Goal: Task Accomplishment & Management: Manage account settings

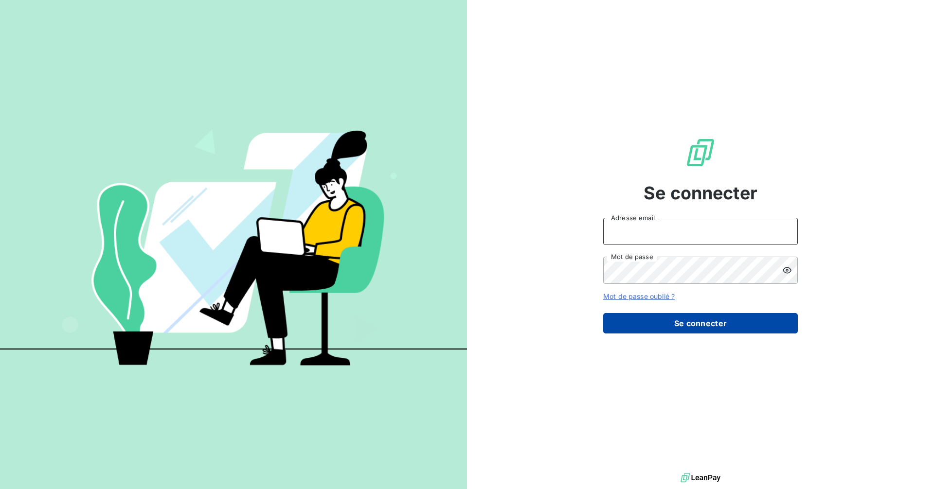
type input "[PERSON_NAME][EMAIL_ADDRESS][DOMAIN_NAME]"
click at [699, 319] on button "Se connecter" at bounding box center [700, 323] width 195 height 20
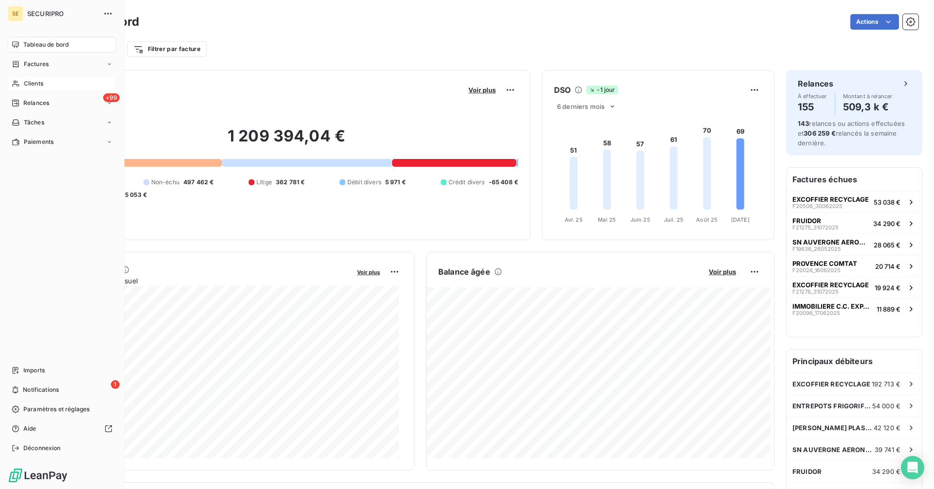
click at [22, 78] on div "Clients" at bounding box center [62, 84] width 108 height 16
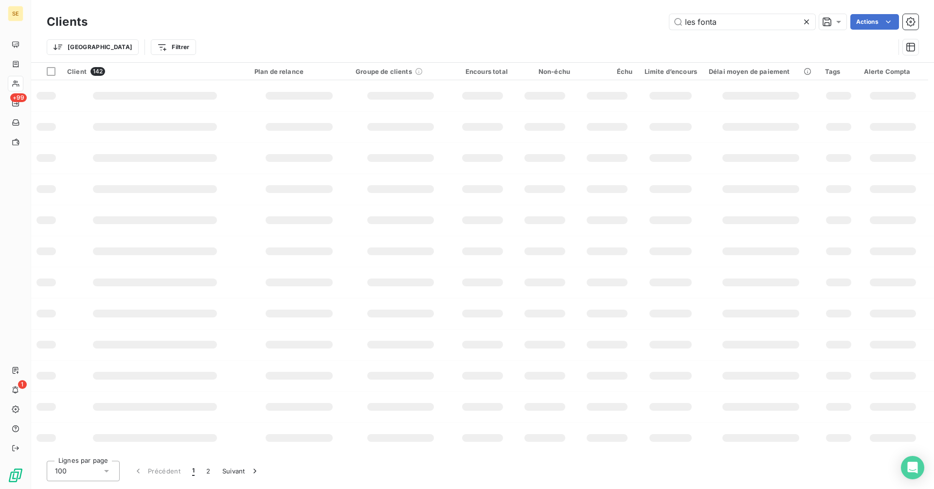
type input "les fontai"
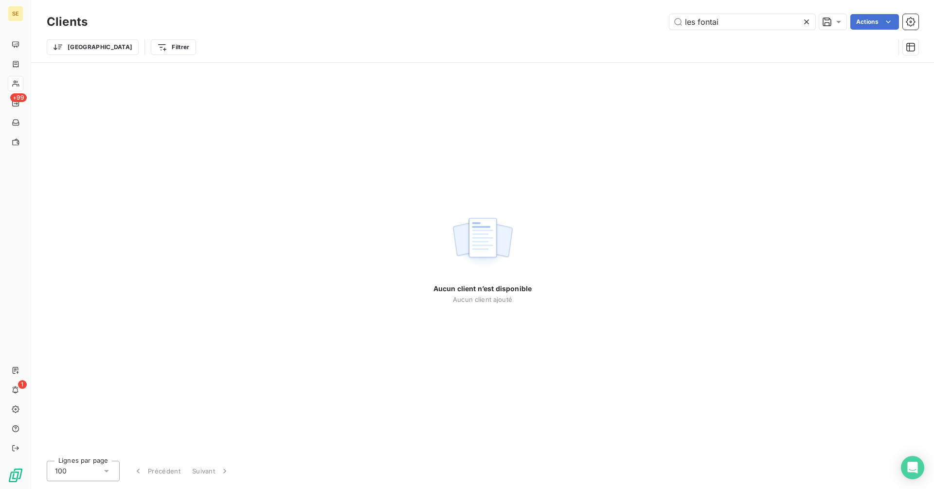
drag, startPoint x: 723, startPoint y: 21, endPoint x: 663, endPoint y: 25, distance: 60.4
click at [663, 25] on div "les fontai Actions" at bounding box center [508, 22] width 819 height 16
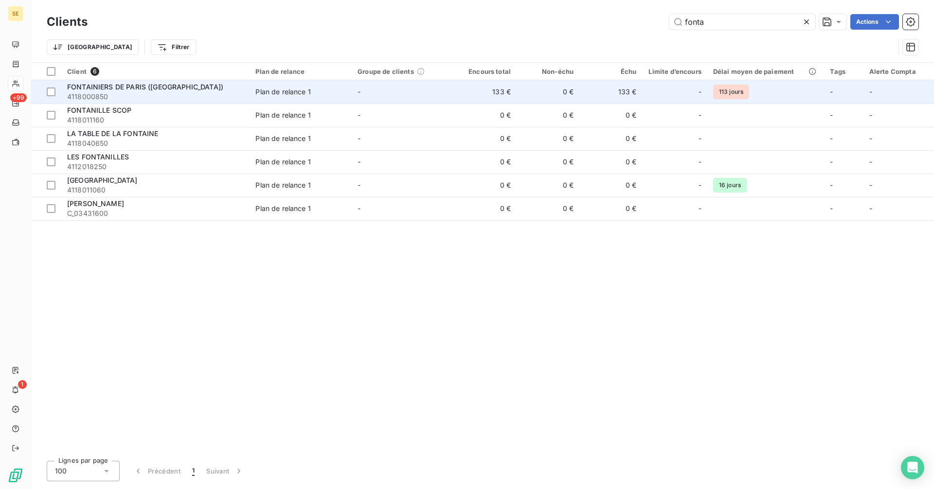
type input "fonta"
click at [145, 86] on span "FONTAINIERS DE PARIS ([GEOGRAPHIC_DATA])" at bounding box center [145, 87] width 156 height 8
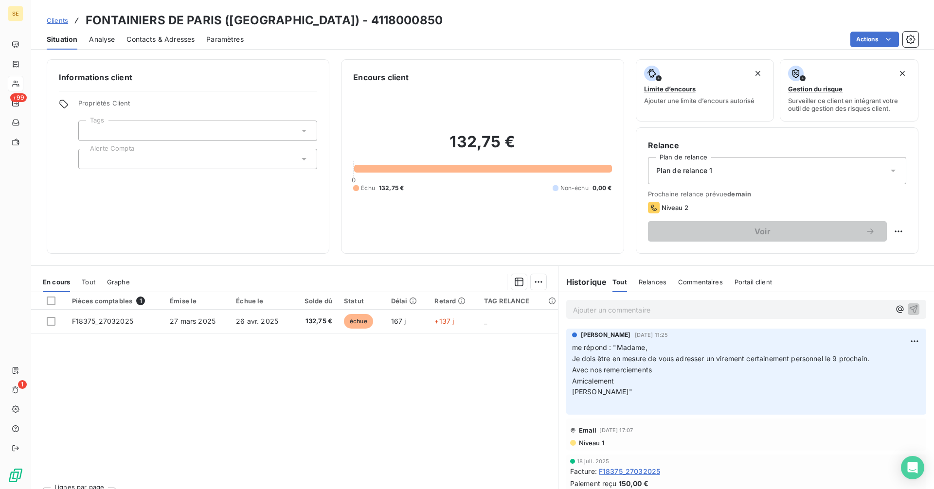
click at [629, 307] on p "Ajouter un commentaire ﻿" at bounding box center [731, 310] width 317 height 12
click at [896, 232] on html "SE +99 1 Clients FONTAINIERS DE [GEOGRAPHIC_DATA] ([GEOGRAPHIC_DATA]) - 4118000…" at bounding box center [467, 244] width 934 height 489
click at [863, 258] on div "Replanifier cette action" at bounding box center [851, 253] width 87 height 16
select select "8"
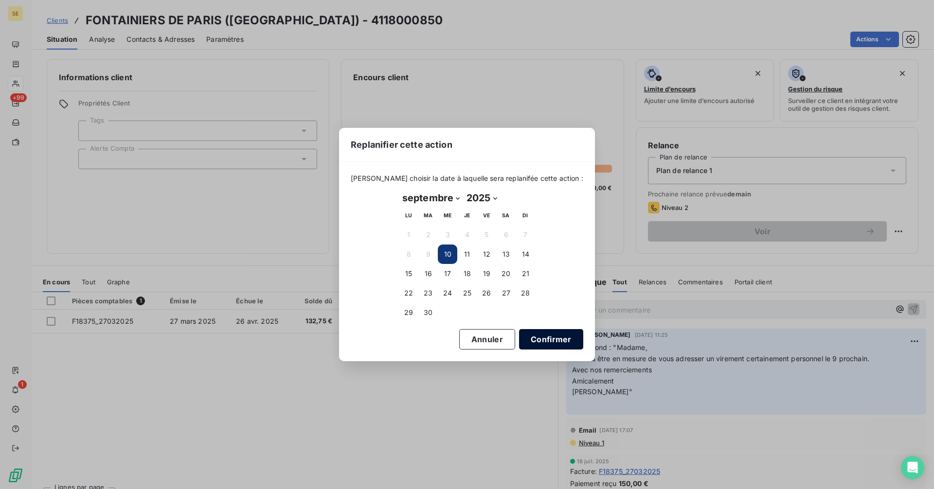
click at [537, 338] on button "Confirmer" at bounding box center [551, 339] width 64 height 20
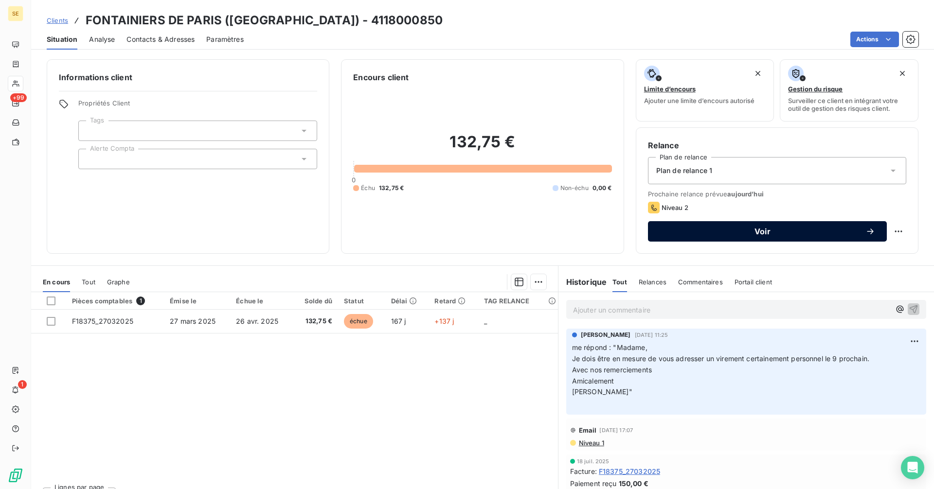
click at [726, 230] on span "Voir" at bounding box center [763, 232] width 206 height 8
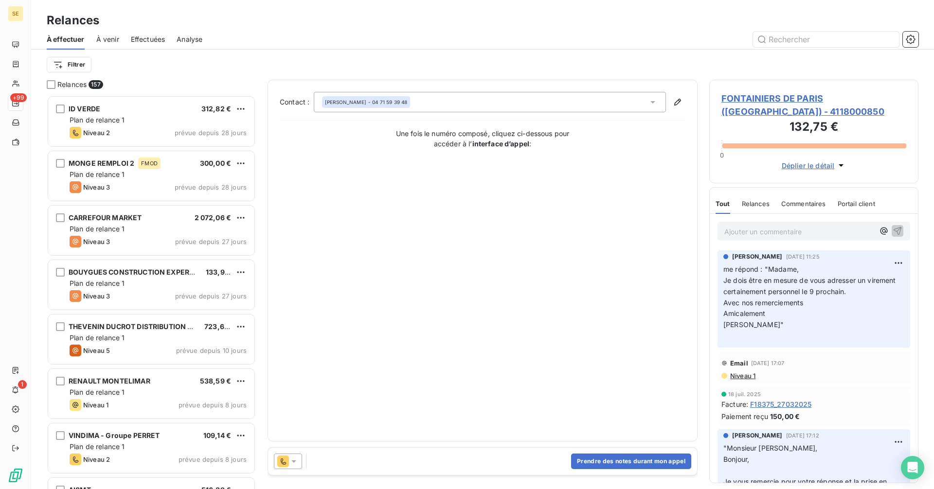
scroll to position [387, 202]
click at [615, 465] on button "Prendre des notes durant mon appel" at bounding box center [631, 462] width 120 height 16
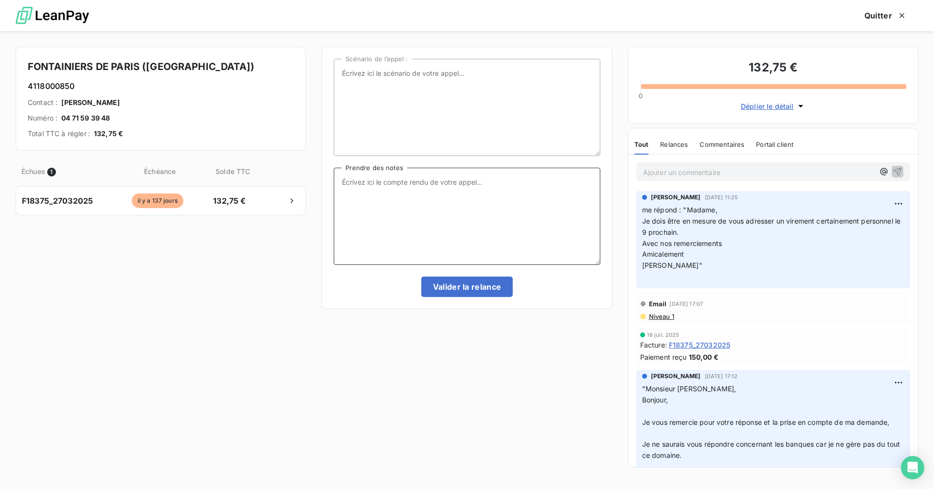
click at [405, 203] on textarea "Prendre des notes" at bounding box center [467, 216] width 266 height 97
type textarea "avis de vir"
click at [444, 285] on button "Valider la relance" at bounding box center [467, 287] width 92 height 20
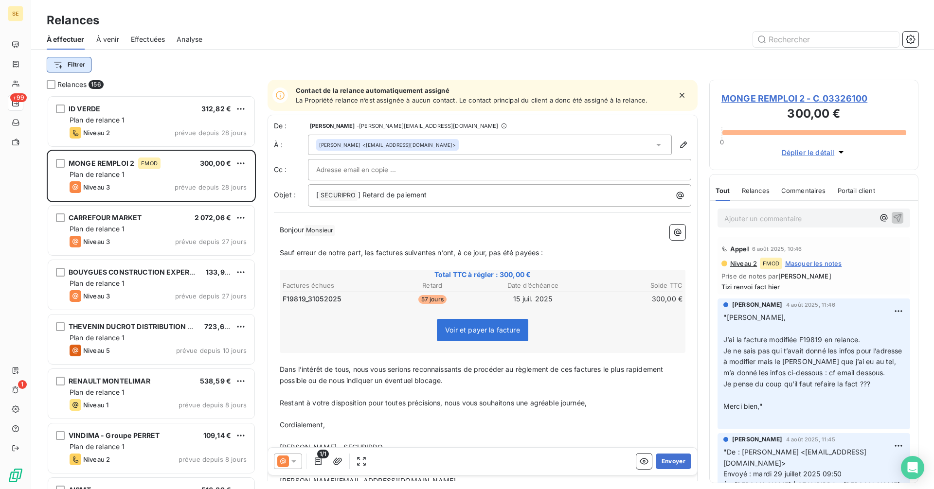
click at [71, 68] on html "SE +99 1 Relances À effectuer À venir Effectuées Analyse Filtrer Relances 156 I…" at bounding box center [467, 244] width 934 height 489
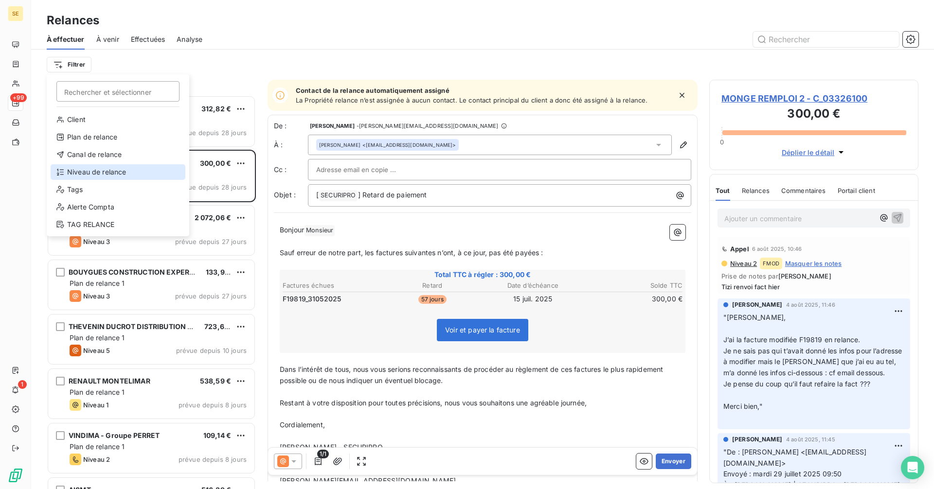
click at [83, 173] on div "Niveau de relance" at bounding box center [118, 172] width 135 height 16
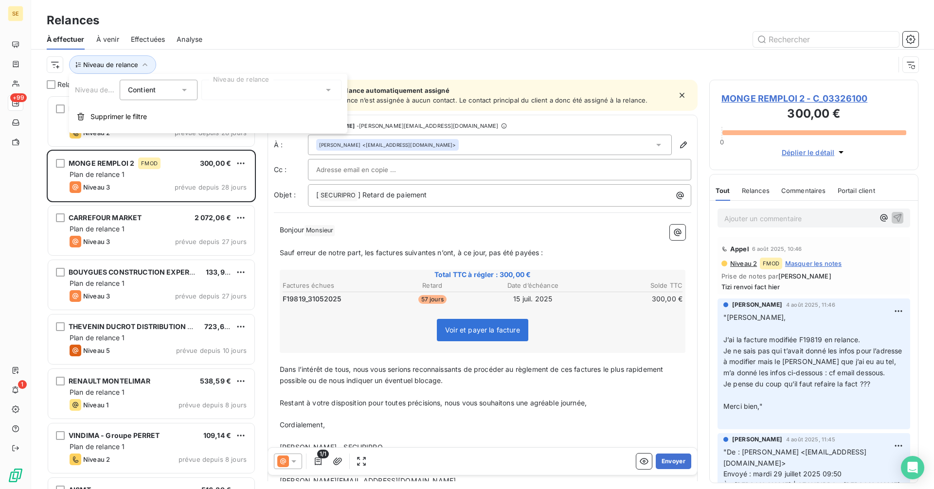
click at [219, 94] on div at bounding box center [271, 90] width 140 height 20
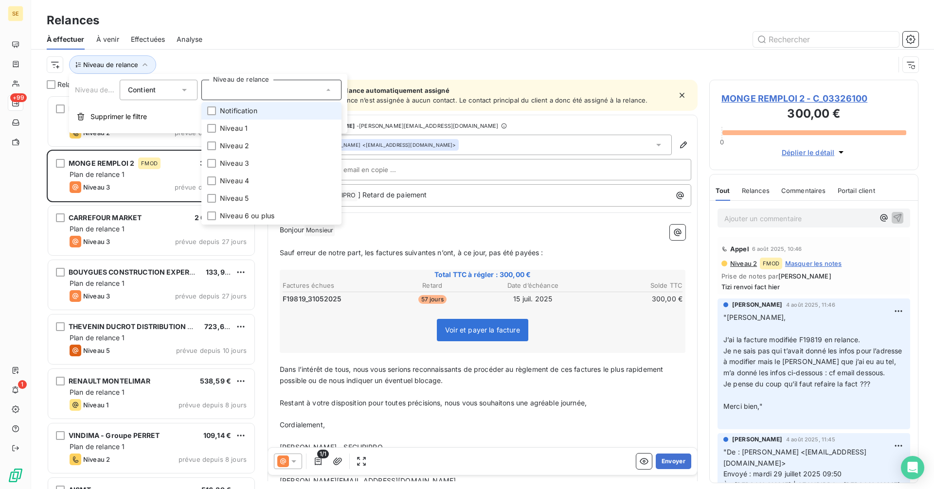
click at [216, 109] on li "Notification" at bounding box center [271, 111] width 140 height 18
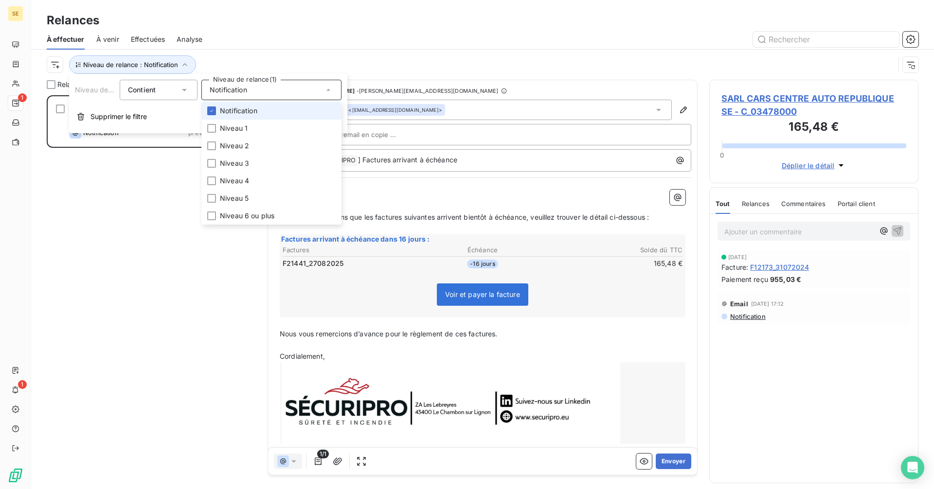
scroll to position [387, 202]
click at [115, 246] on div "SARL CARS CENTRE AUTO REPUBLIQUE SE 165,48 € LCR PRELEVEMENT Notification prévu…" at bounding box center [151, 292] width 209 height 394
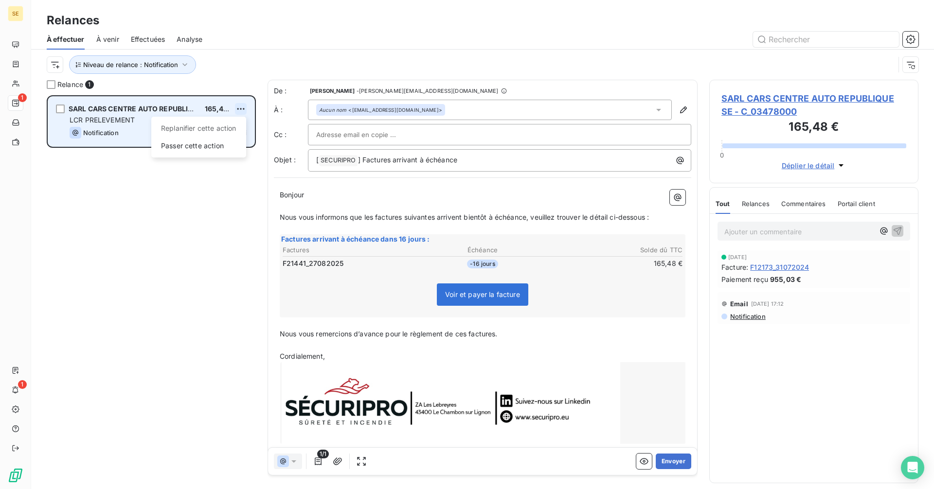
click at [245, 108] on html "SE 1 1 Relances À effectuer À venir Effectuées Analyse Niveau de relance : Noti…" at bounding box center [467, 244] width 934 height 489
click at [199, 148] on div "Passer cette action" at bounding box center [198, 146] width 87 height 16
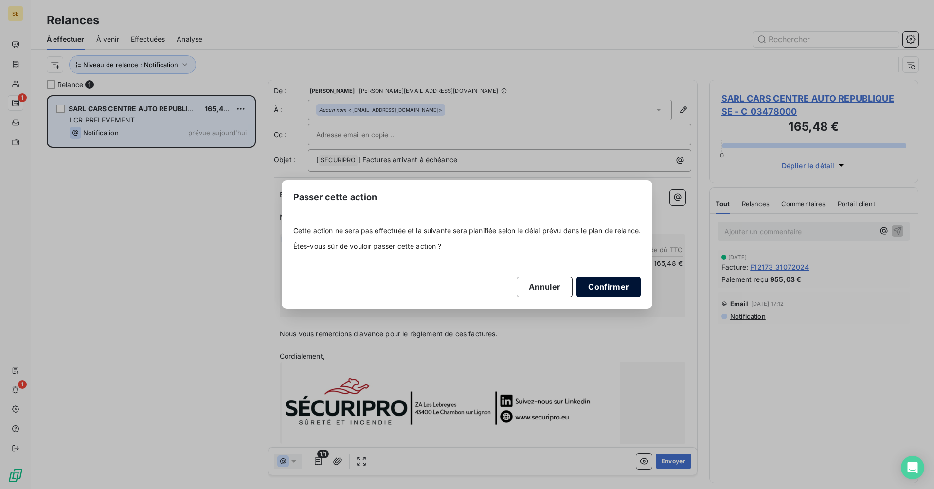
click at [628, 286] on button "Confirmer" at bounding box center [608, 287] width 64 height 20
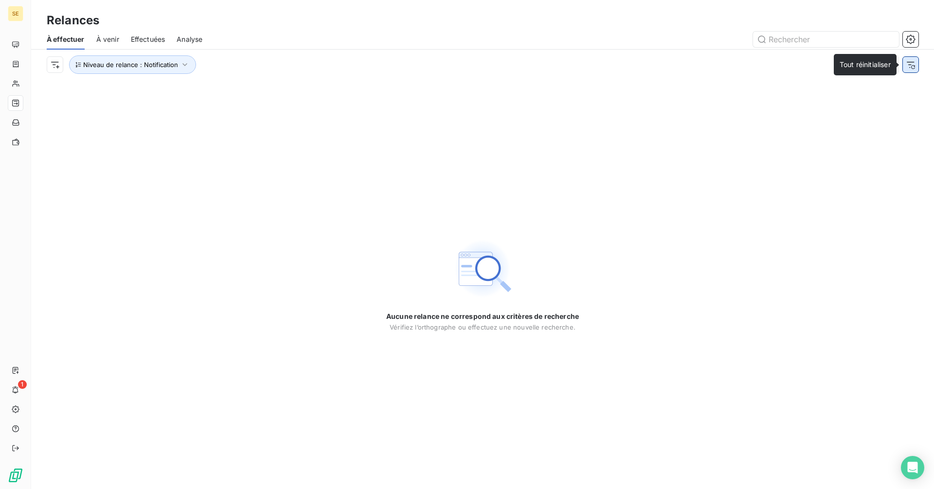
click at [906, 63] on icon "button" at bounding box center [911, 65] width 10 height 10
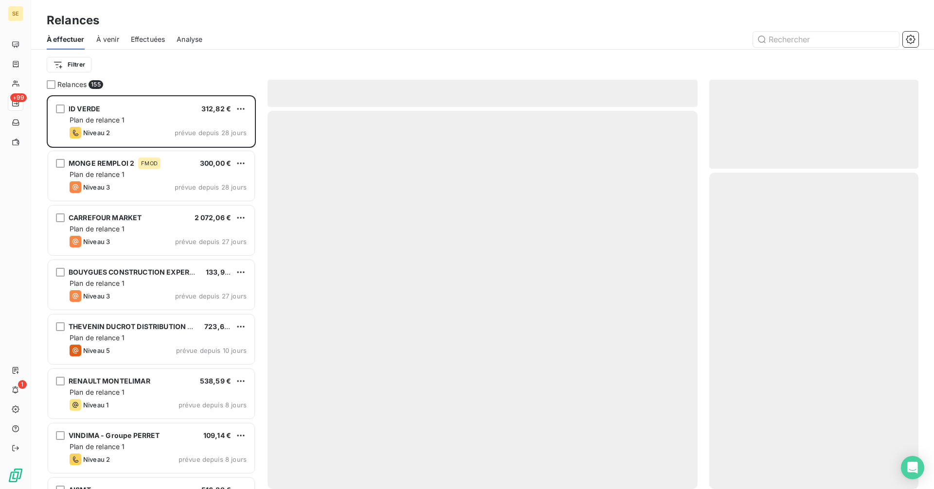
scroll to position [387, 202]
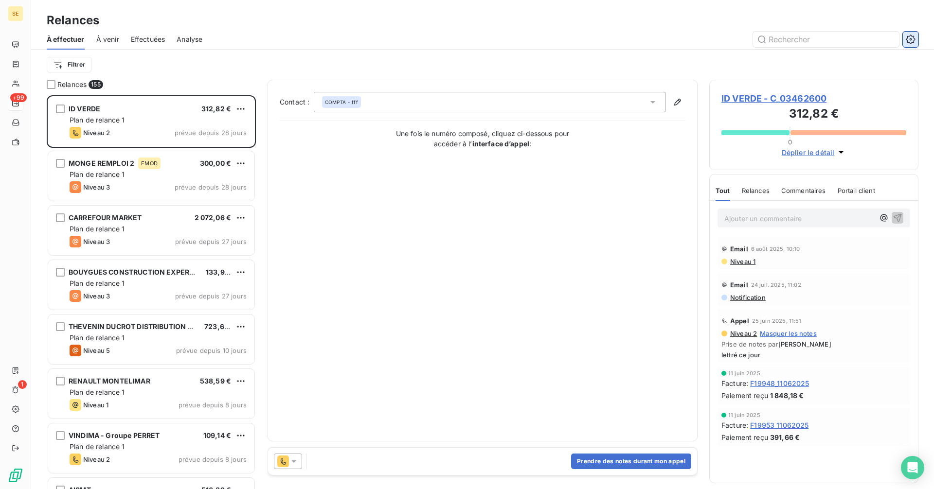
click at [915, 40] on icon "button" at bounding box center [910, 39] width 9 height 9
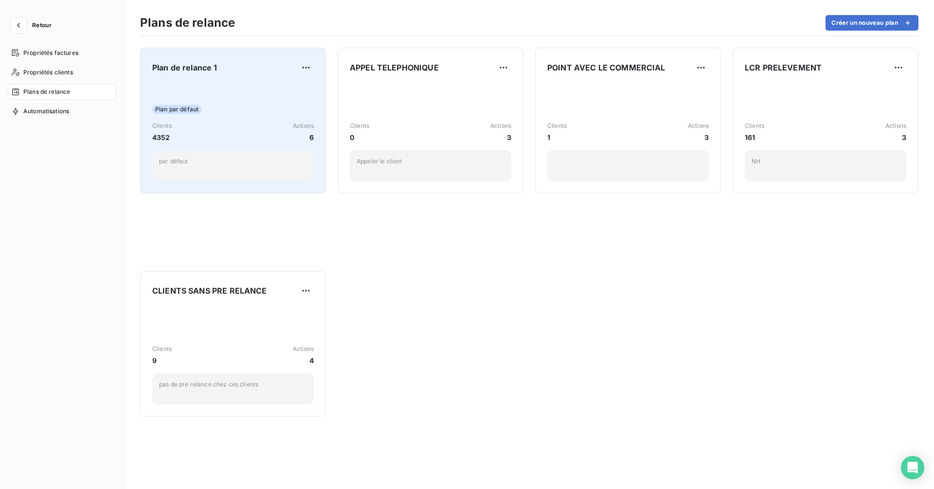
click at [212, 100] on div "Plan par défaut Clients 4352 Actions 6 par défaut" at bounding box center [233, 132] width 162 height 98
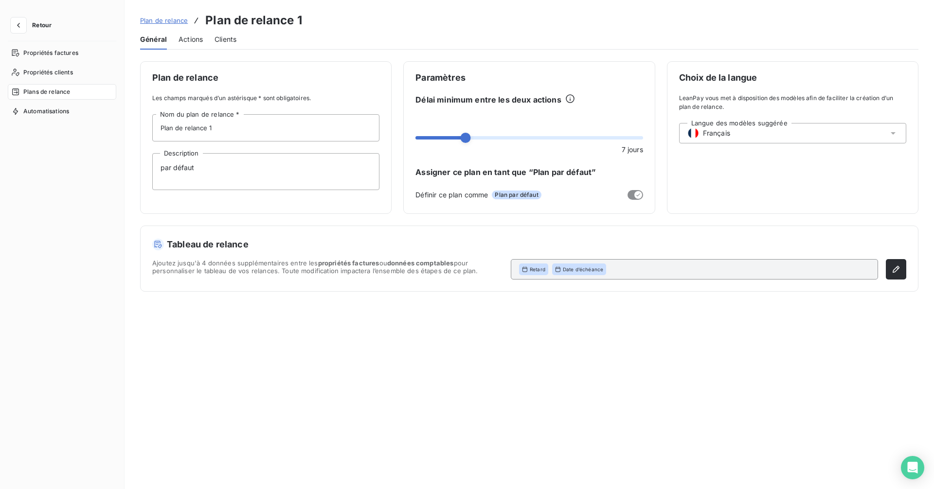
click at [190, 41] on span "Actions" at bounding box center [191, 40] width 24 height 10
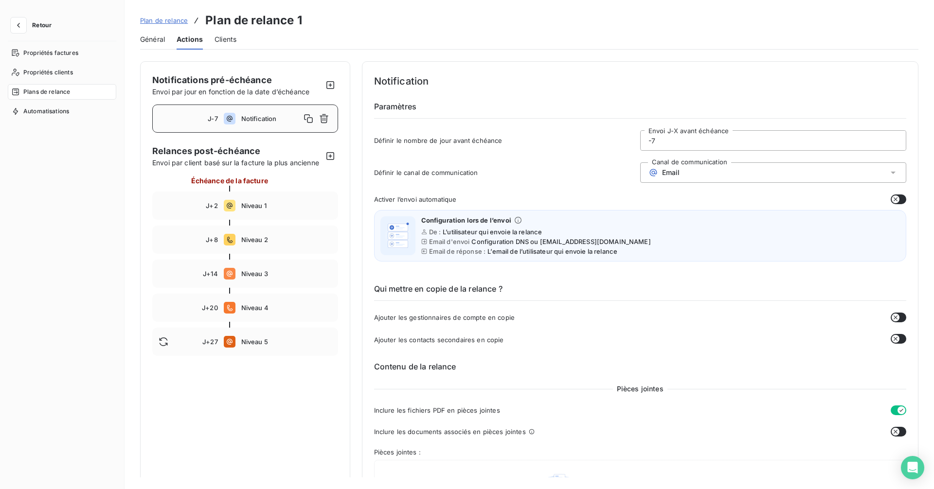
click at [155, 18] on span "Plan de relance" at bounding box center [164, 21] width 48 height 8
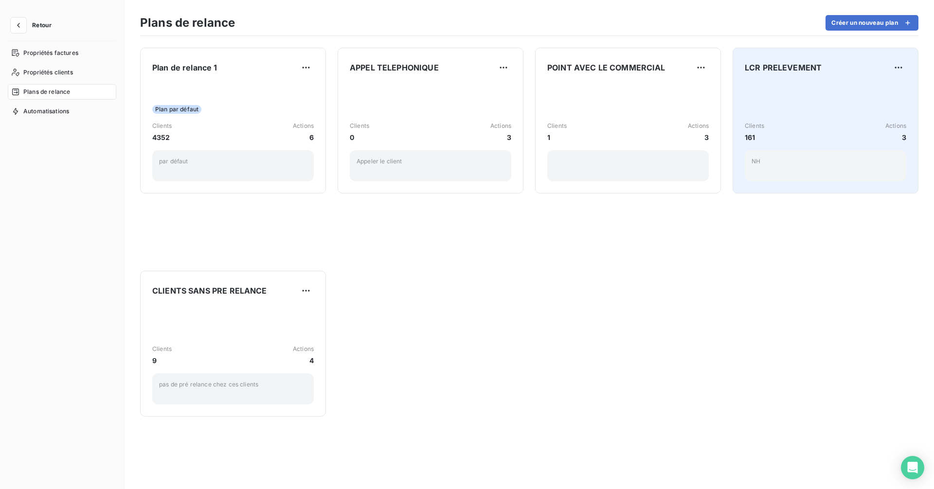
click at [777, 108] on div "Clients 161 Actions 3 NH" at bounding box center [826, 132] width 162 height 98
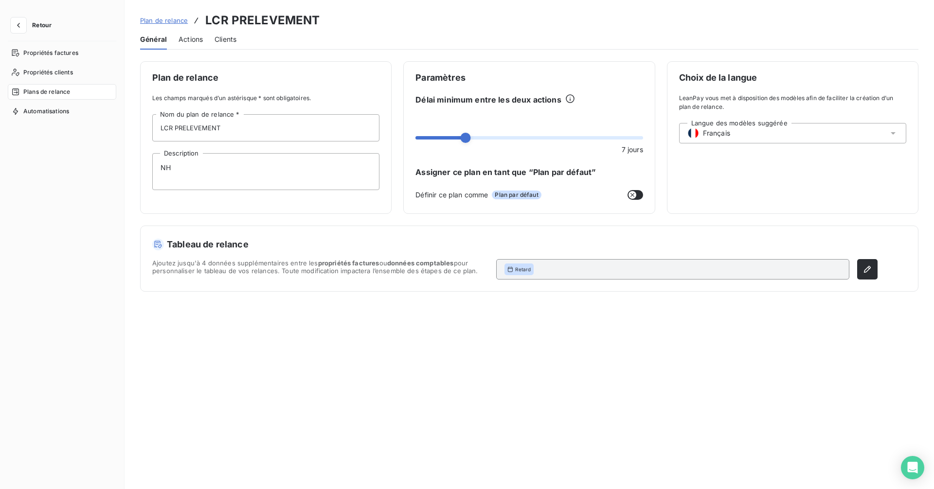
click at [191, 40] on span "Actions" at bounding box center [191, 40] width 24 height 10
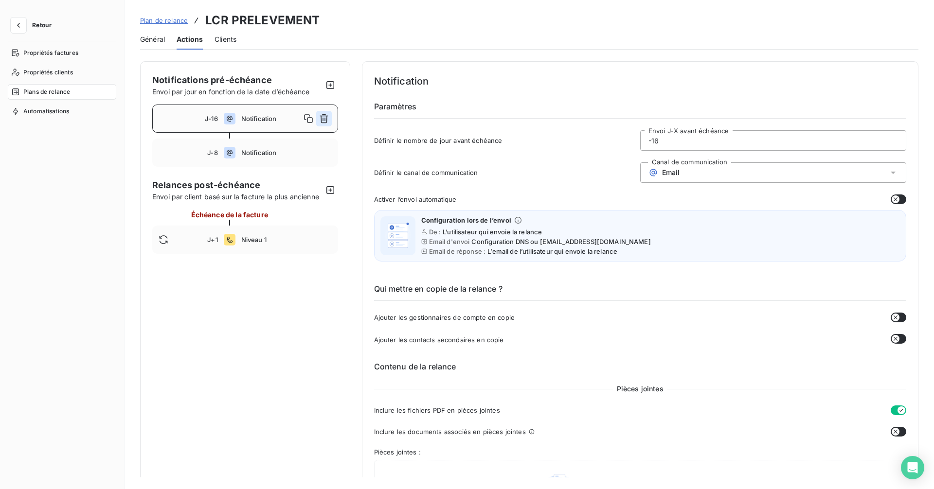
click at [323, 117] on icon "button" at bounding box center [324, 119] width 10 height 10
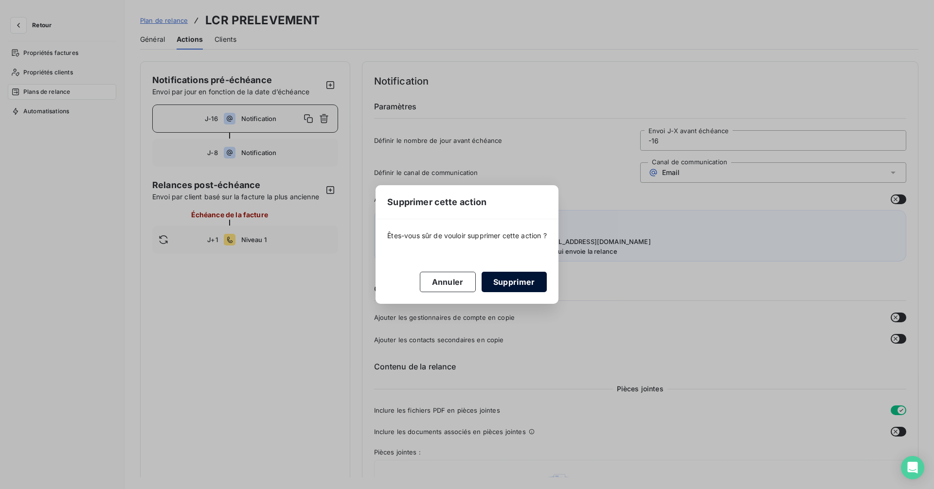
click at [523, 284] on button "Supprimer" at bounding box center [514, 282] width 65 height 20
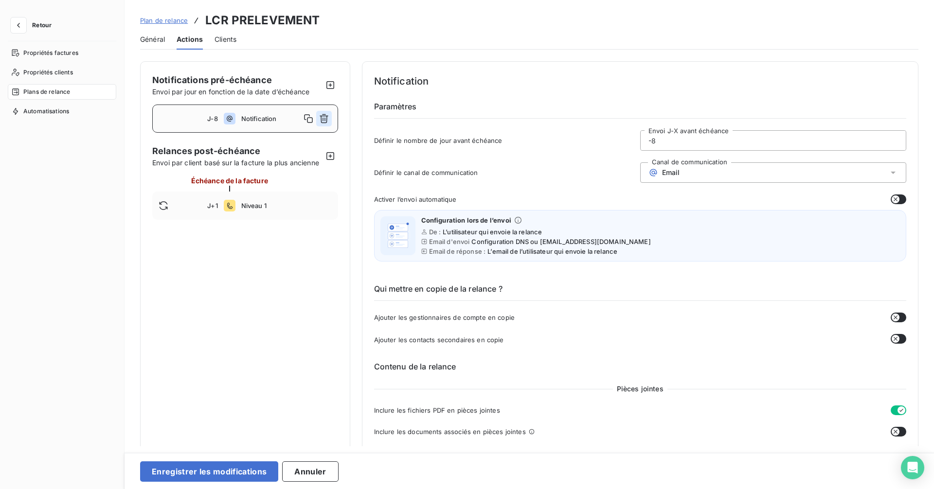
click at [322, 117] on icon "button" at bounding box center [324, 119] width 10 height 10
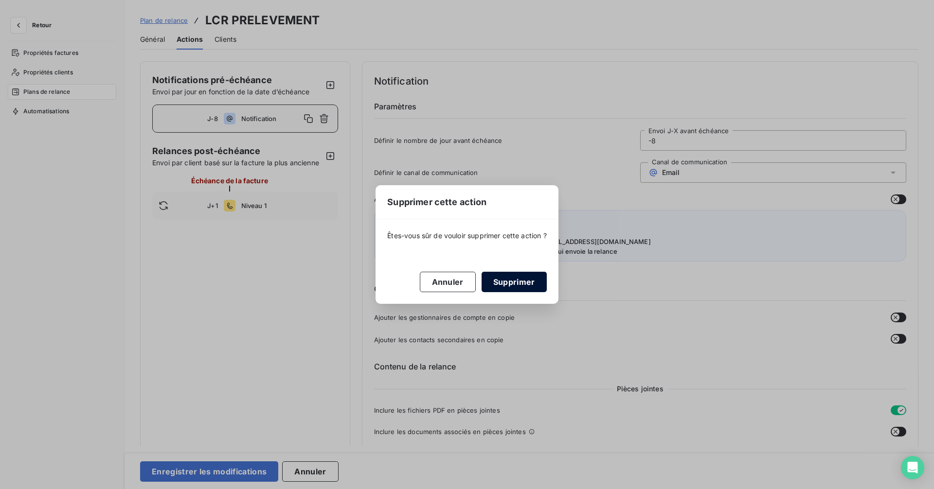
click at [513, 283] on button "Supprimer" at bounding box center [514, 282] width 65 height 20
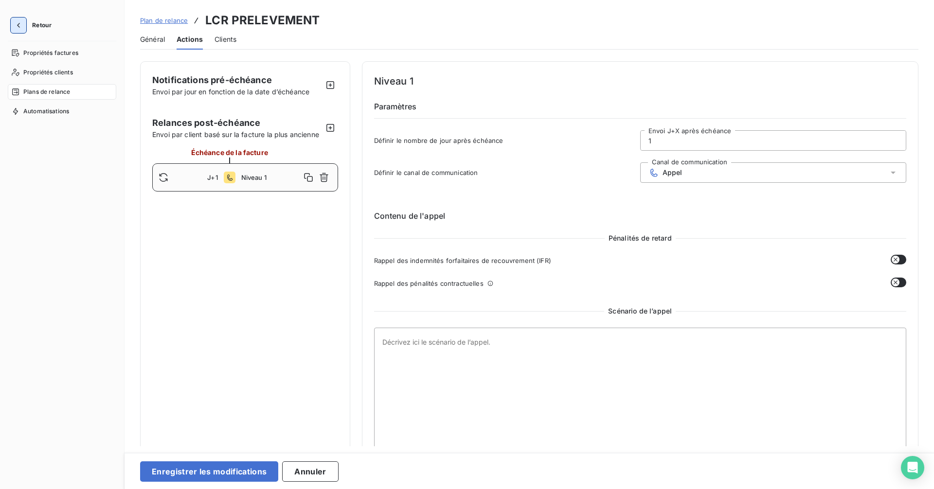
click at [19, 21] on icon "button" at bounding box center [19, 25] width 10 height 10
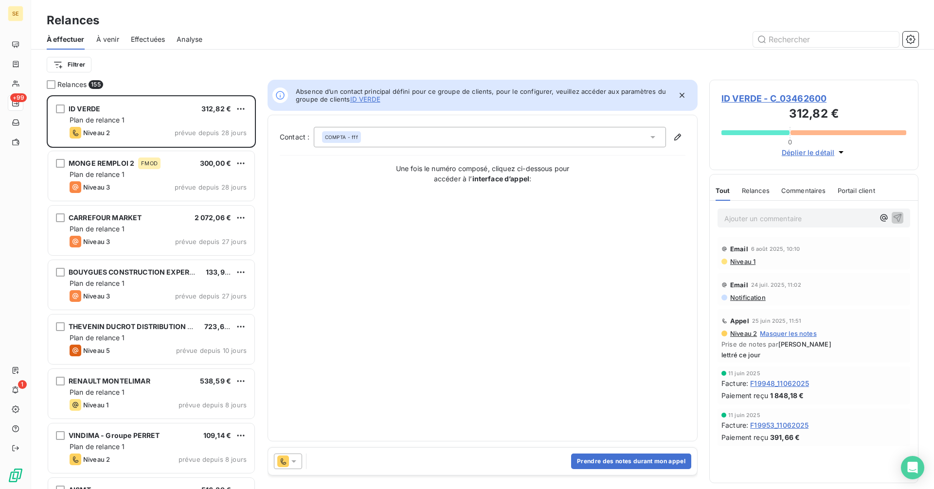
scroll to position [8, 8]
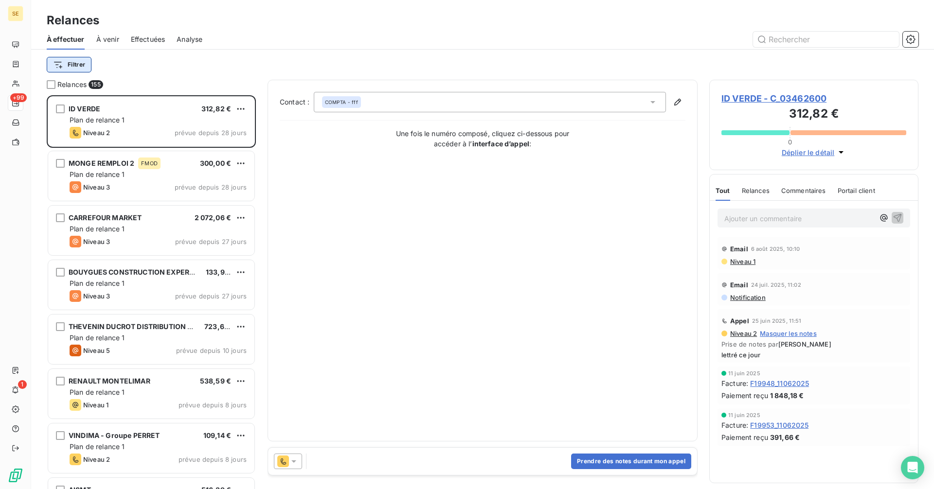
click at [73, 64] on html "SE +99 1 Relances À effectuer À venir Effectuées Analyse Filtrer Relances 155 I…" at bounding box center [467, 244] width 934 height 489
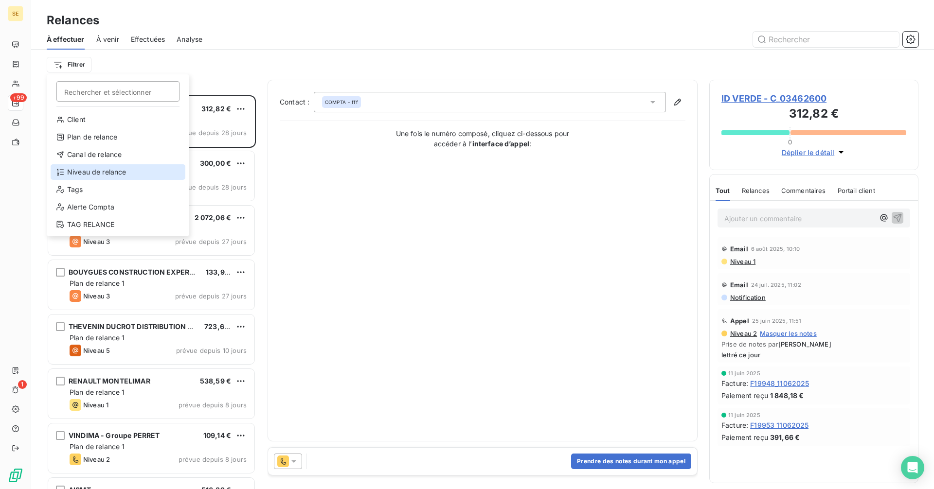
click at [87, 173] on div "Niveau de relance" at bounding box center [118, 172] width 135 height 16
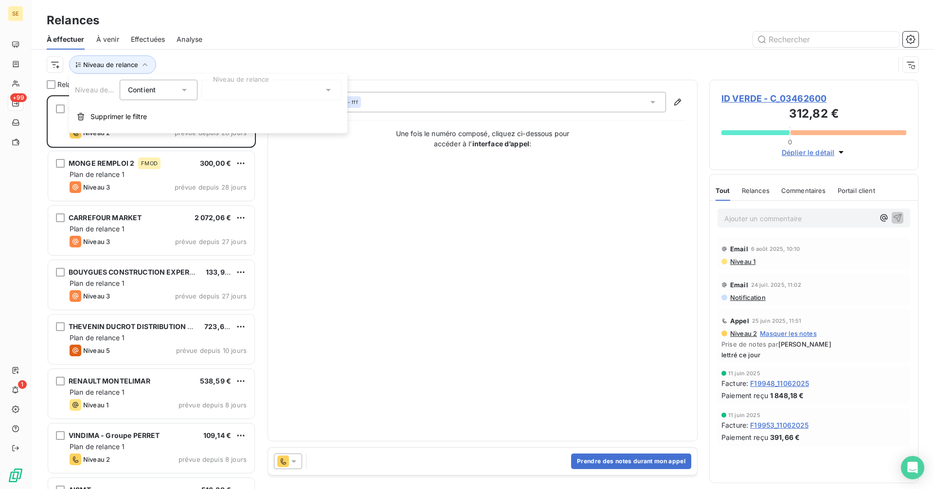
click at [296, 90] on div at bounding box center [271, 90] width 140 height 20
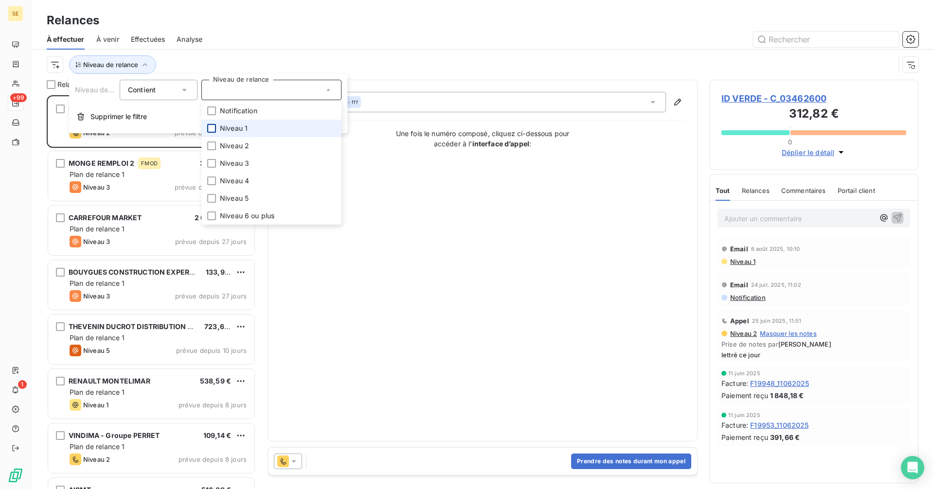
click at [210, 131] on div at bounding box center [211, 128] width 9 height 9
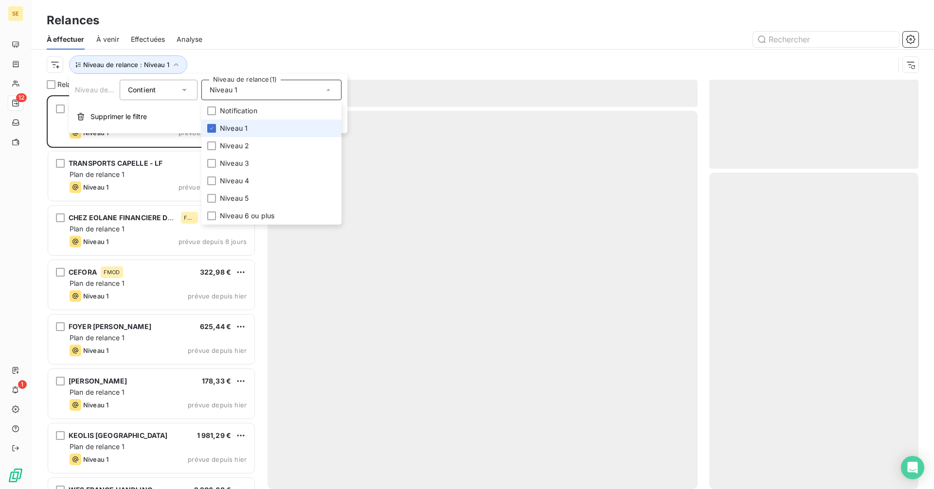
scroll to position [387, 202]
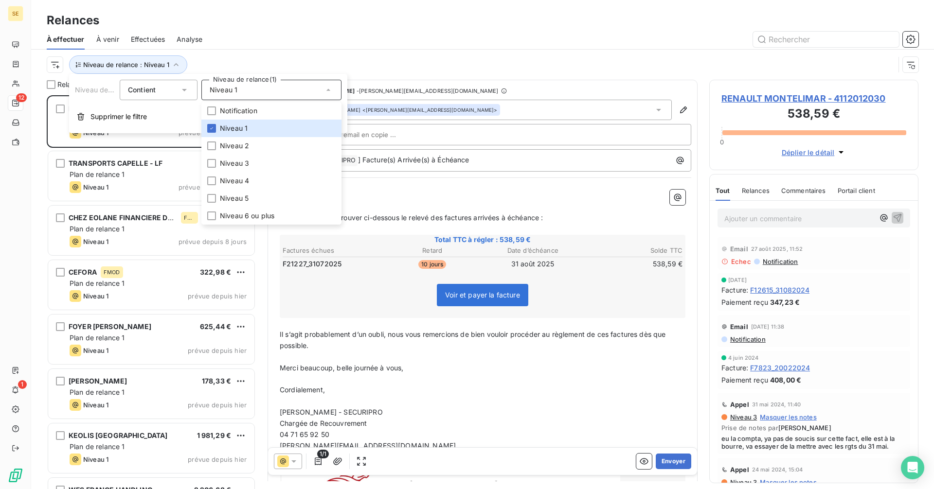
click at [225, 52] on div "Niveau de relance : Niveau 1" at bounding box center [483, 65] width 872 height 30
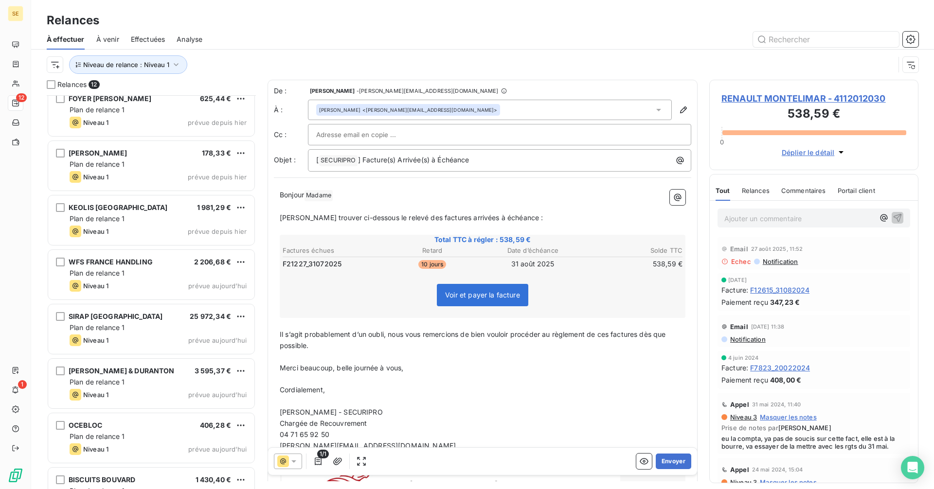
scroll to position [260, 0]
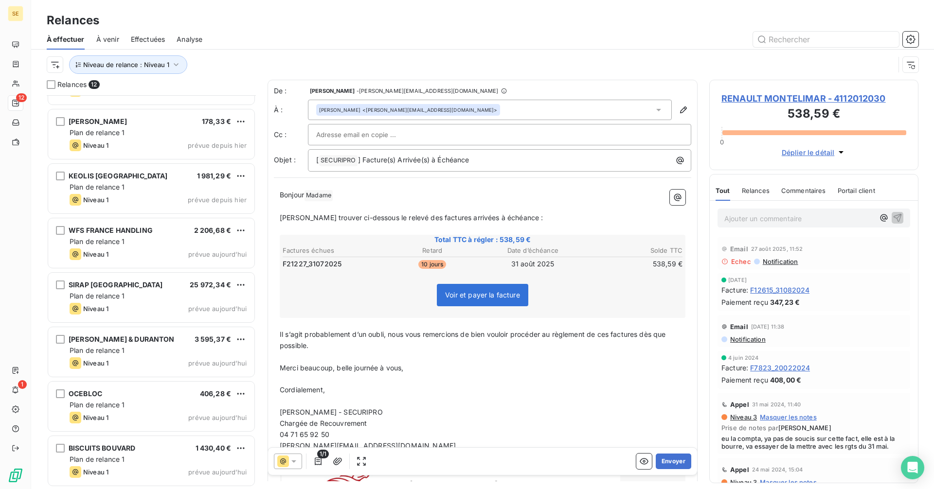
click at [530, 30] on div "À effectuer À venir Effectuées Analyse" at bounding box center [482, 39] width 903 height 20
click at [910, 66] on icon "button" at bounding box center [911, 65] width 10 height 10
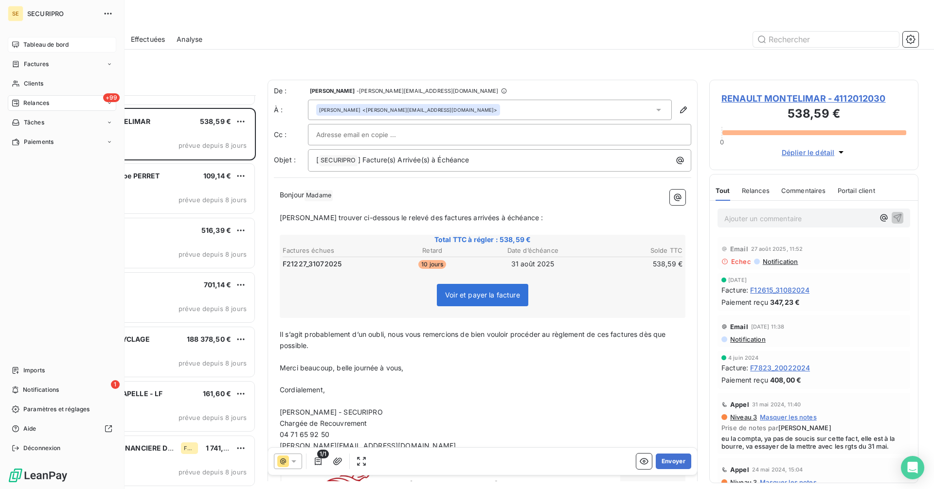
click at [52, 44] on span "Tableau de bord" at bounding box center [45, 44] width 45 height 9
